Goal: Transaction & Acquisition: Purchase product/service

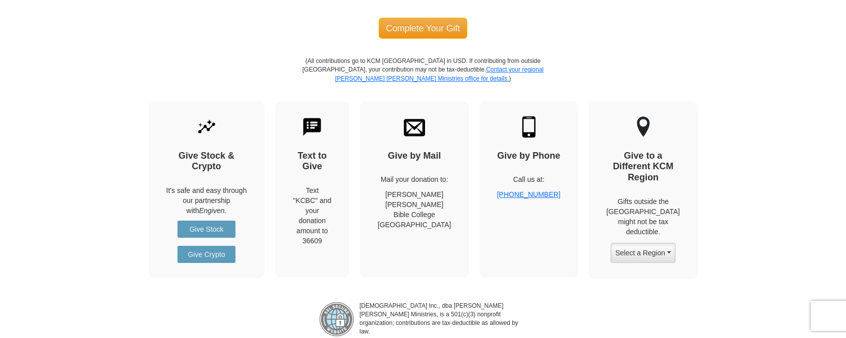
scroll to position [1230, 0]
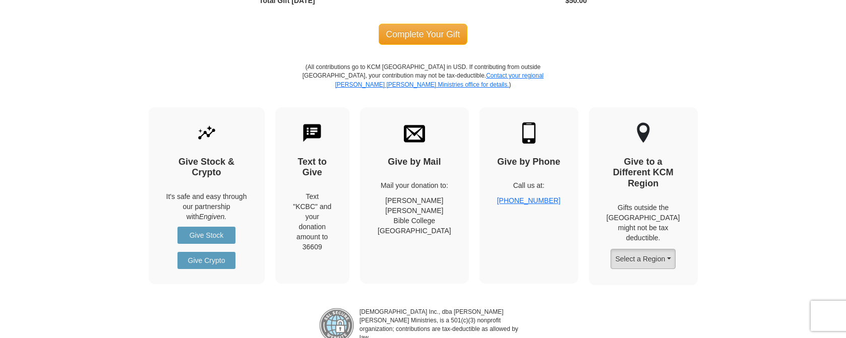
click at [662, 249] on button "Select a Region" at bounding box center [642, 259] width 65 height 20
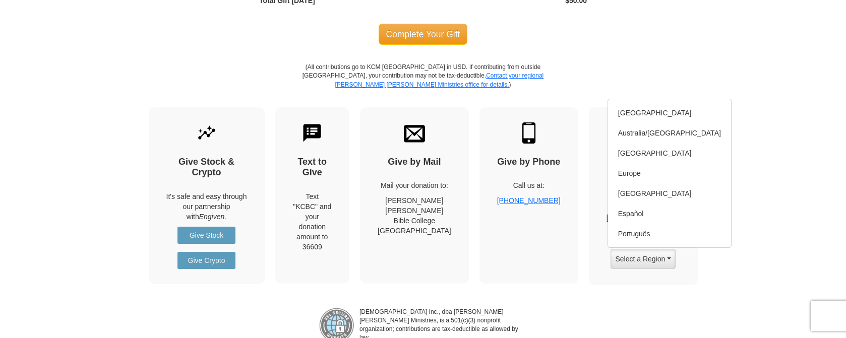
drag, startPoint x: 748, startPoint y: 140, endPoint x: 763, endPoint y: 141, distance: 15.2
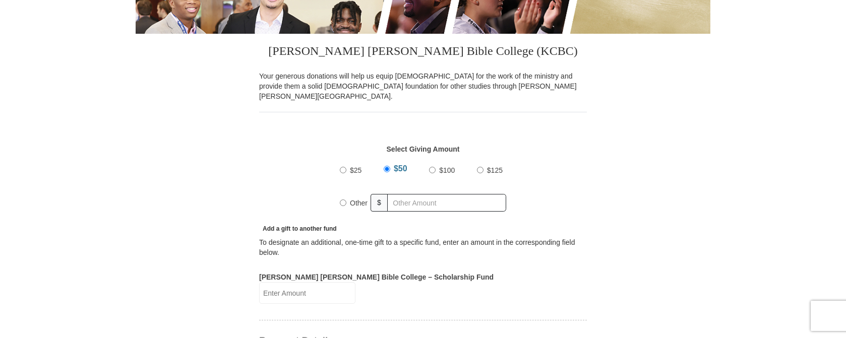
scroll to position [0, 0]
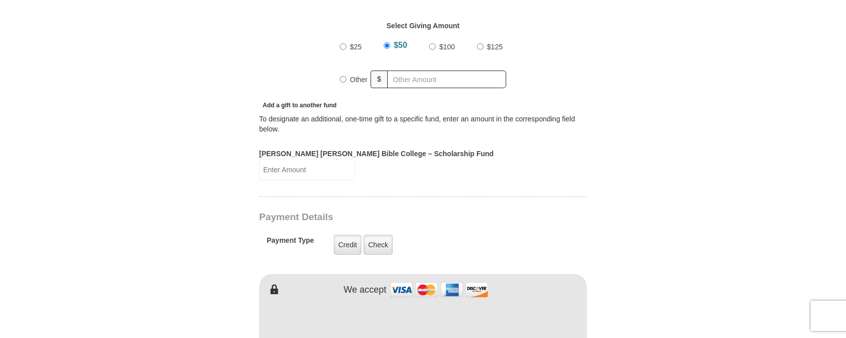
scroll to position [437, 0]
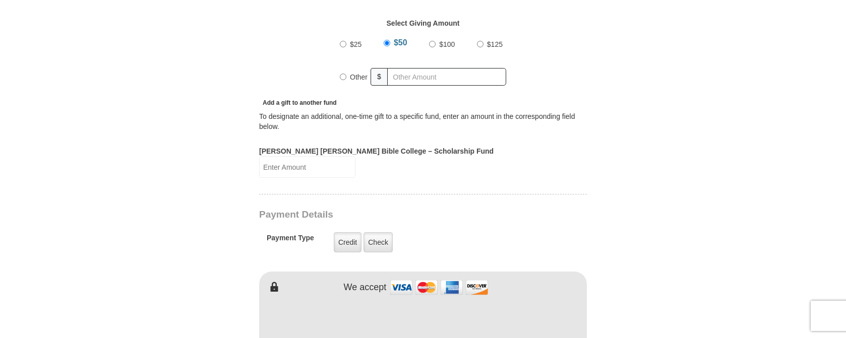
click at [352, 151] on label "[PERSON_NAME] [PERSON_NAME] Bible College – Scholarship Fund" at bounding box center [376, 151] width 234 height 10
click at [352, 156] on input "[PERSON_NAME] [PERSON_NAME] Bible College – Scholarship Fund" at bounding box center [307, 167] width 96 height 22
click at [418, 146] on label "[PERSON_NAME] [PERSON_NAME] Bible College – Scholarship Fund" at bounding box center [376, 151] width 234 height 10
click at [355, 156] on input "[PERSON_NAME] [PERSON_NAME] Bible College – Scholarship Fund" at bounding box center [307, 167] width 96 height 22
